Goal: Check status: Check status

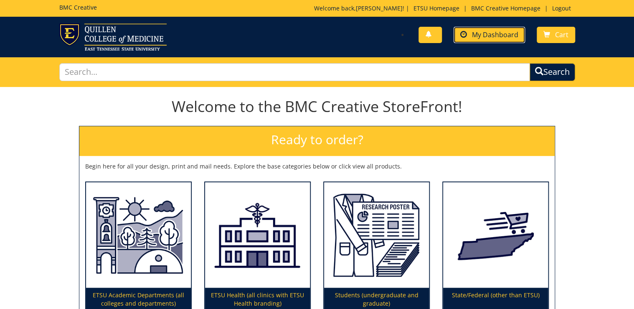
click at [501, 37] on span "My Dashboard" at bounding box center [495, 34] width 46 height 9
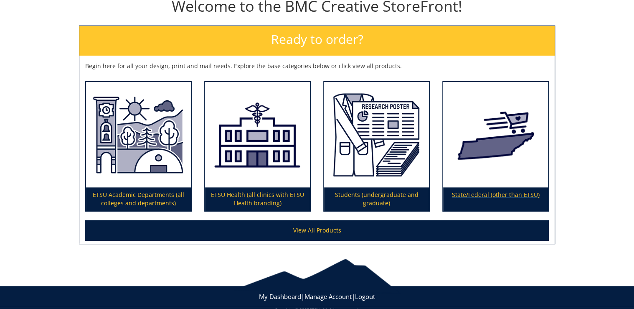
scroll to position [115, 0]
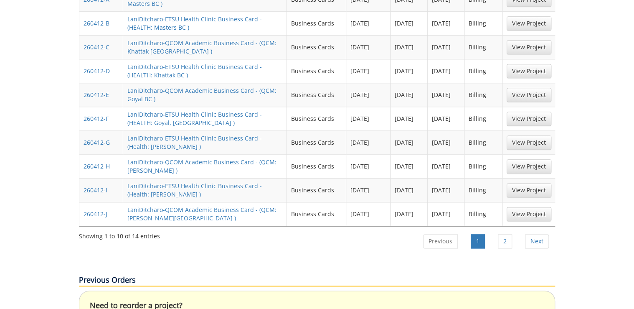
scroll to position [602, 0]
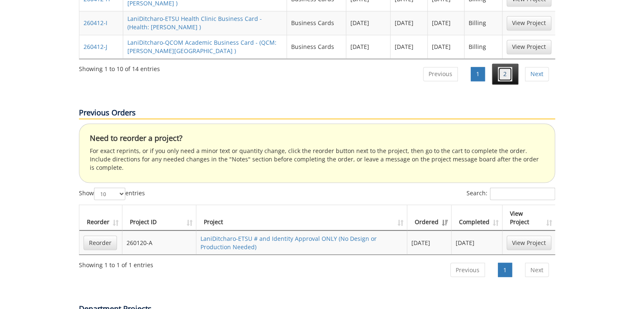
click at [503, 67] on link "2" at bounding box center [505, 74] width 14 height 14
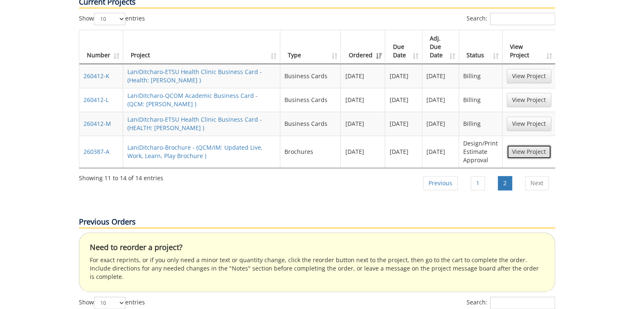
click at [538, 145] on link "View Project" at bounding box center [529, 152] width 45 height 14
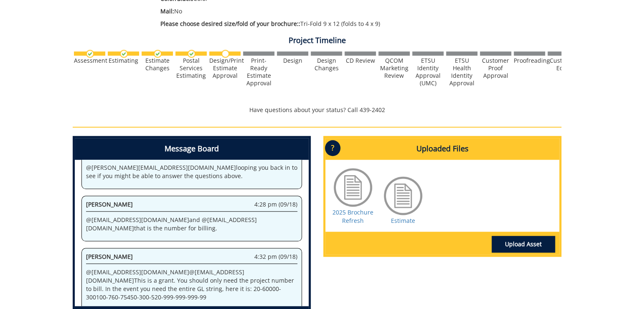
scroll to position [334, 0]
